Goal: Check status

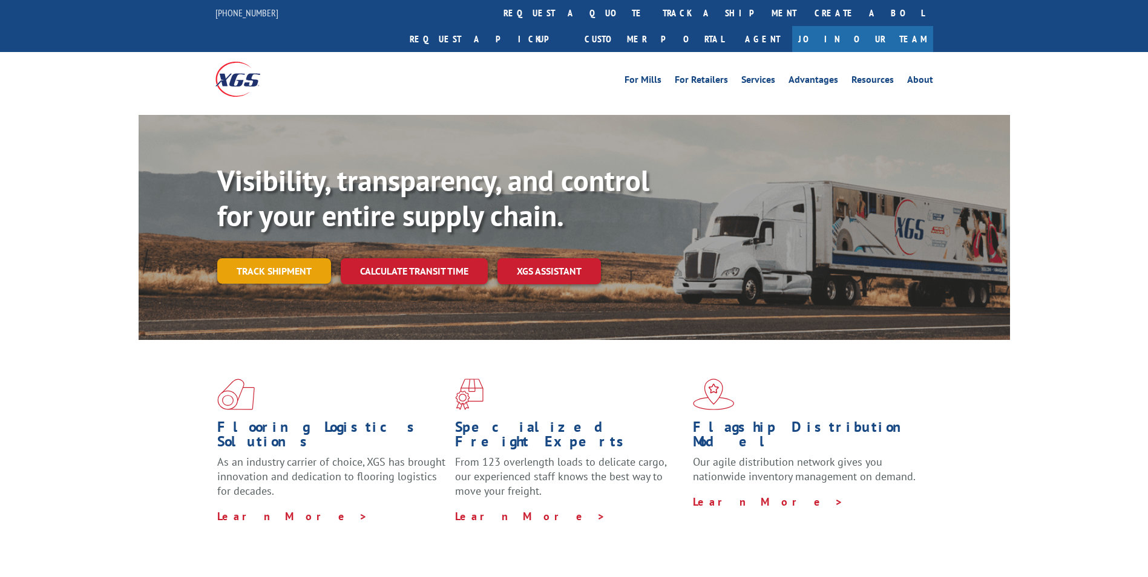
click at [292, 258] on link "Track shipment" at bounding box center [274, 270] width 114 height 25
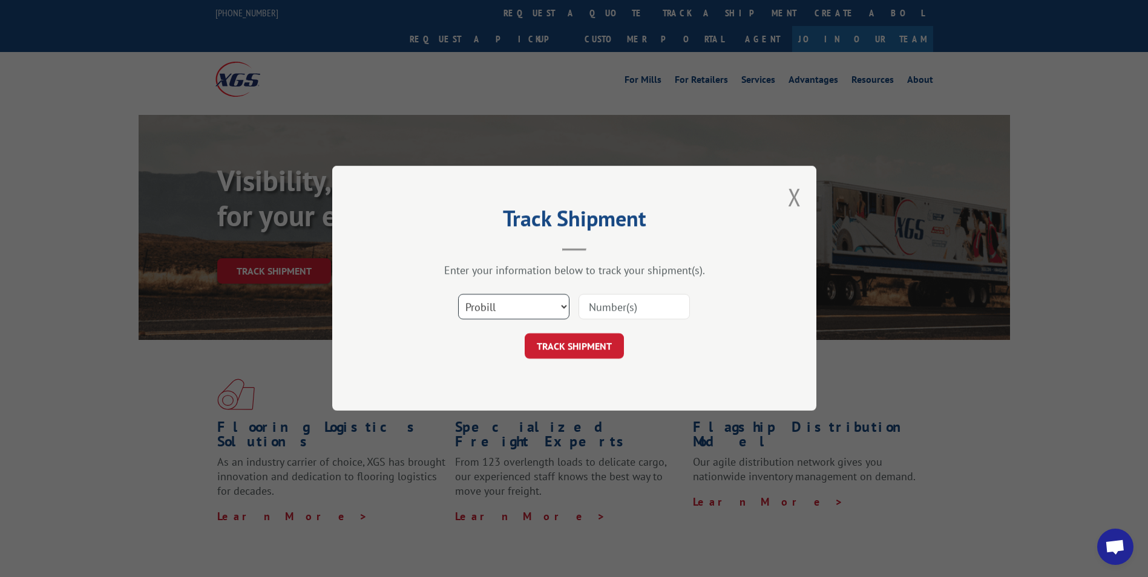
drag, startPoint x: 553, startPoint y: 302, endPoint x: 544, endPoint y: 307, distance: 10.6
click at [553, 302] on select "Select category... Probill BOL PO" at bounding box center [513, 307] width 111 height 25
select select "bol"
click at [458, 295] on select "Select category... Probill BOL PO" at bounding box center [513, 307] width 111 height 25
click at [593, 307] on input at bounding box center [634, 307] width 111 height 25
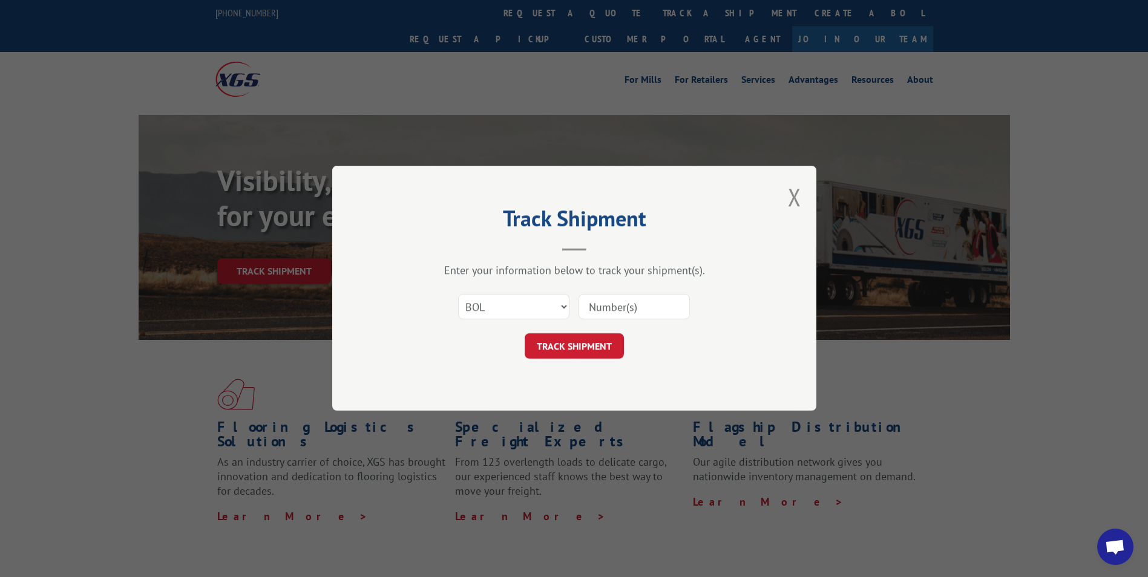
drag, startPoint x: 594, startPoint y: 306, endPoint x: 466, endPoint y: 315, distance: 128.6
click at [473, 355] on div "TRACK SHIPMENT" at bounding box center [574, 346] width 363 height 25
click at [626, 298] on input at bounding box center [634, 307] width 111 height 25
paste input "6599885"
type input "6599885"
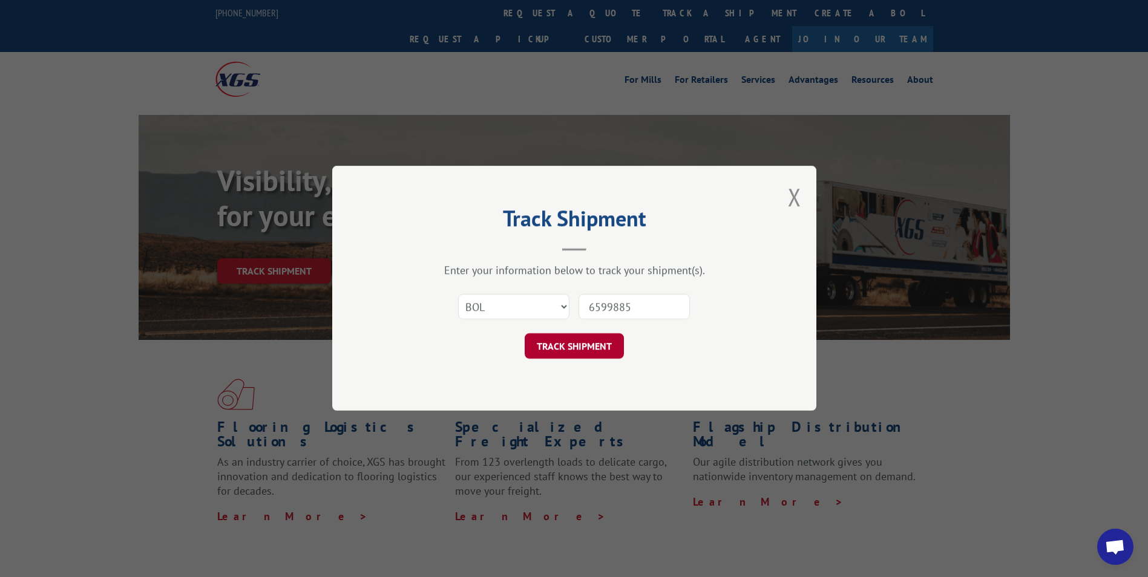
click at [587, 347] on button "TRACK SHIPMENT" at bounding box center [574, 346] width 99 height 25
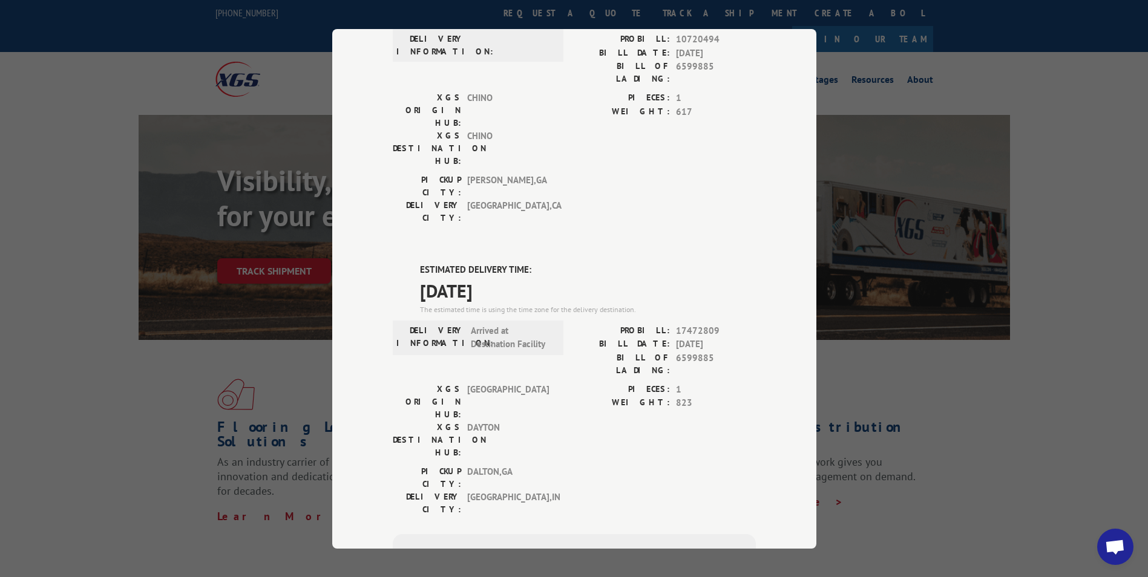
scroll to position [395, 0]
click at [1039, 401] on div "Track Shipment DELIVERED DELIVERY INFORMATION: PROBILL: 9892000 BILL DATE: [DAT…" at bounding box center [574, 288] width 1148 height 577
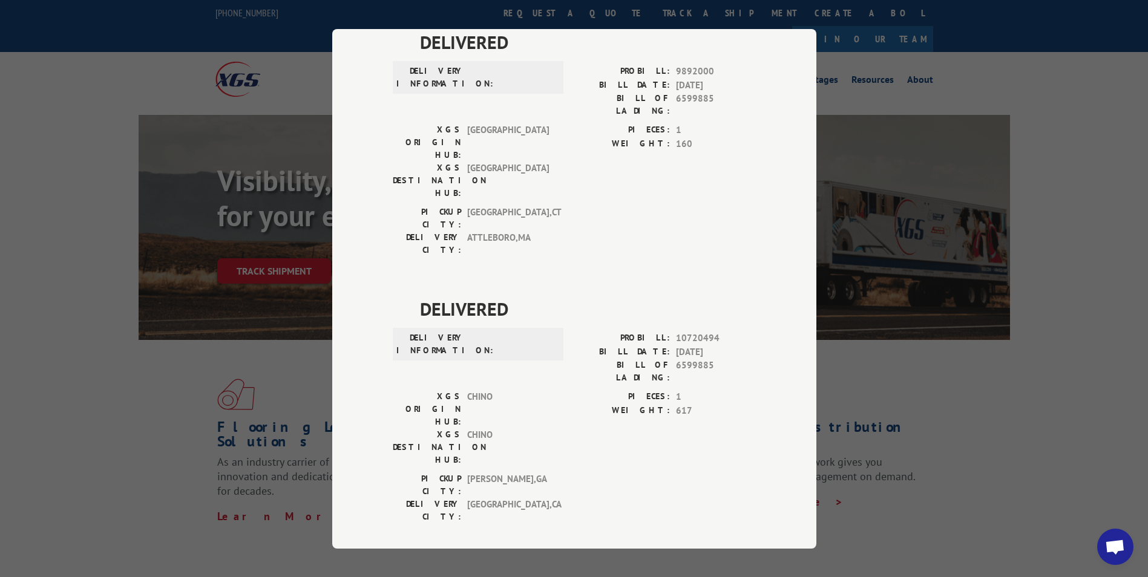
scroll to position [93, 0]
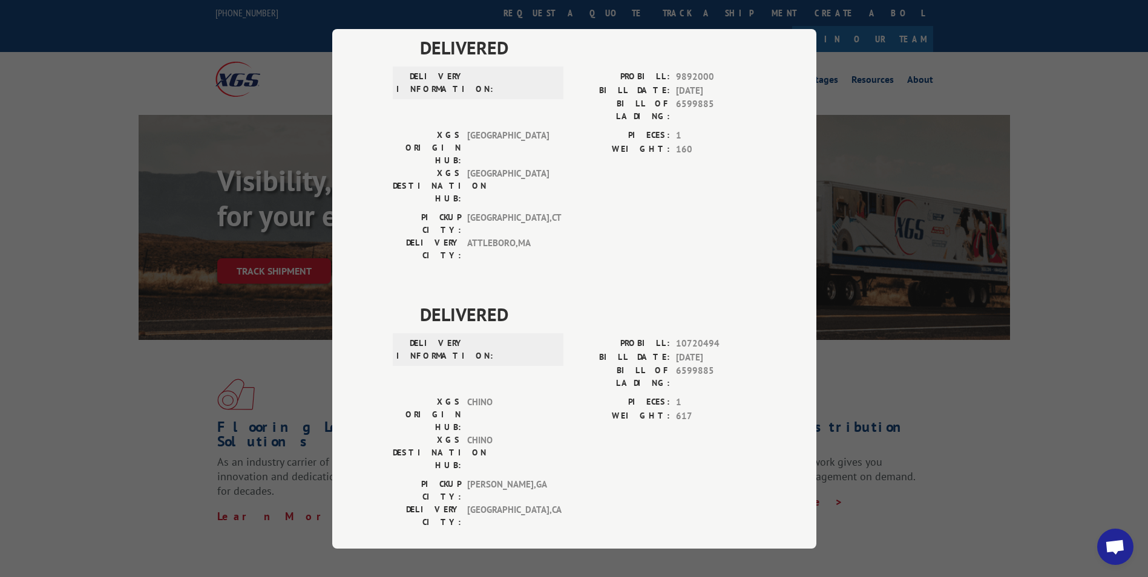
drag, startPoint x: 1071, startPoint y: 90, endPoint x: 1137, endPoint y: 77, distance: 67.3
click at [1074, 88] on div "Track Shipment DELIVERED DELIVERY INFORMATION: PROBILL: 9892000 BILL DATE: [DAT…" at bounding box center [574, 288] width 1148 height 577
